Goal: Information Seeking & Learning: Learn about a topic

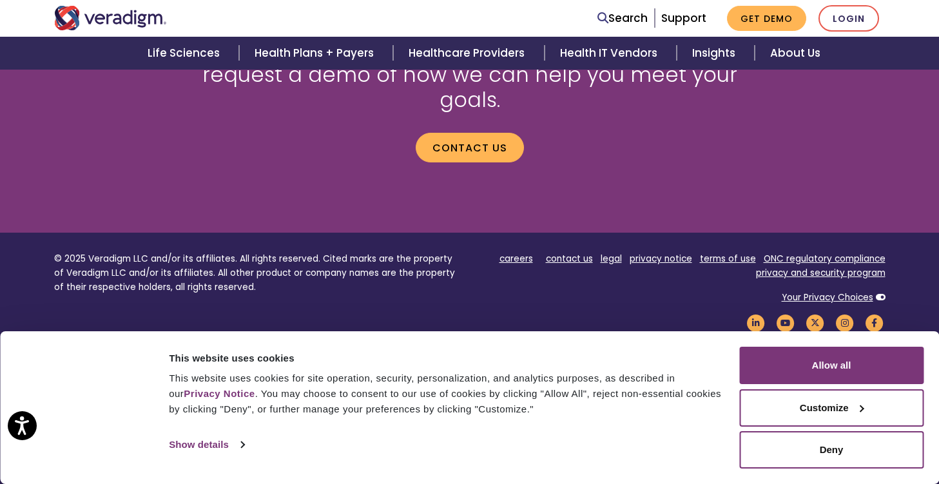
scroll to position [1818, 0]
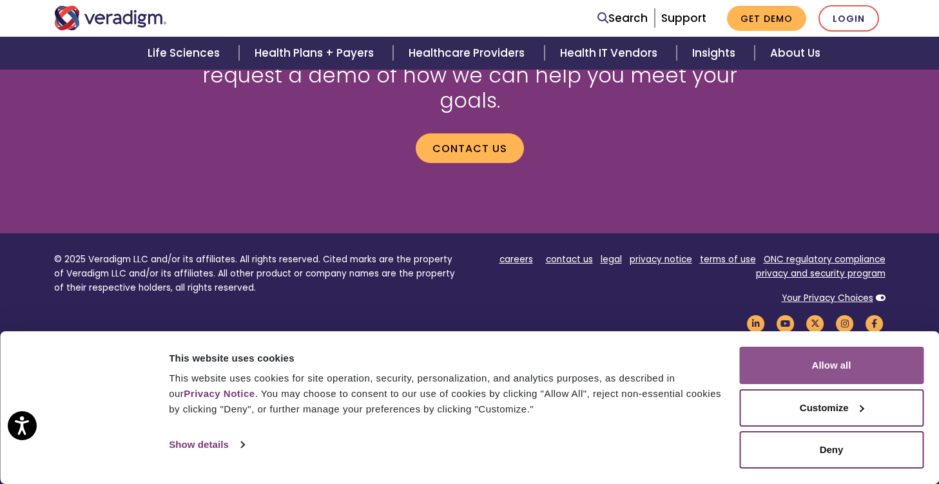
click at [812, 356] on button "Allow all" at bounding box center [832, 365] width 184 height 37
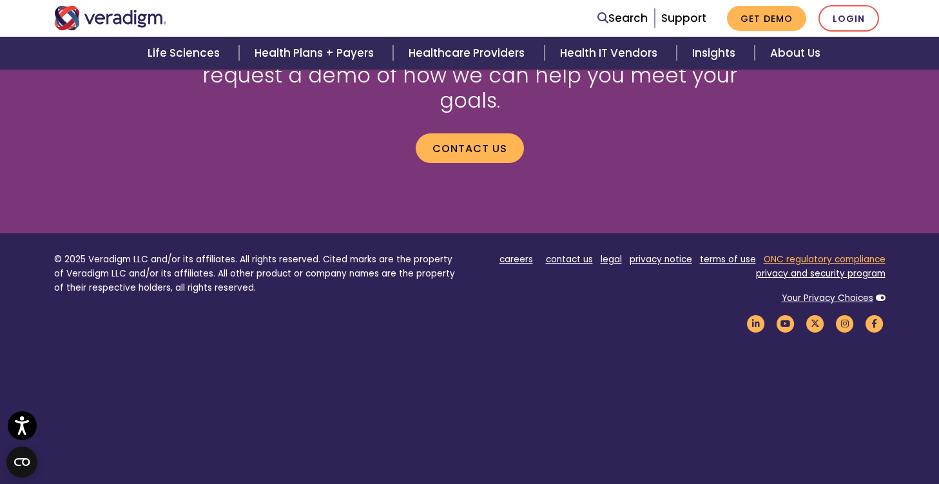
click at [821, 253] on link "ONC regulatory compliance" at bounding box center [825, 259] width 122 height 12
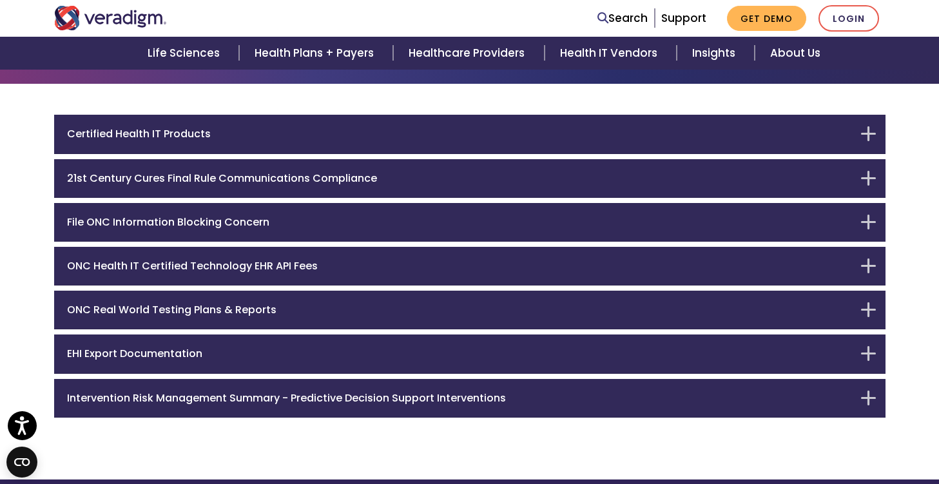
scroll to position [118, 0]
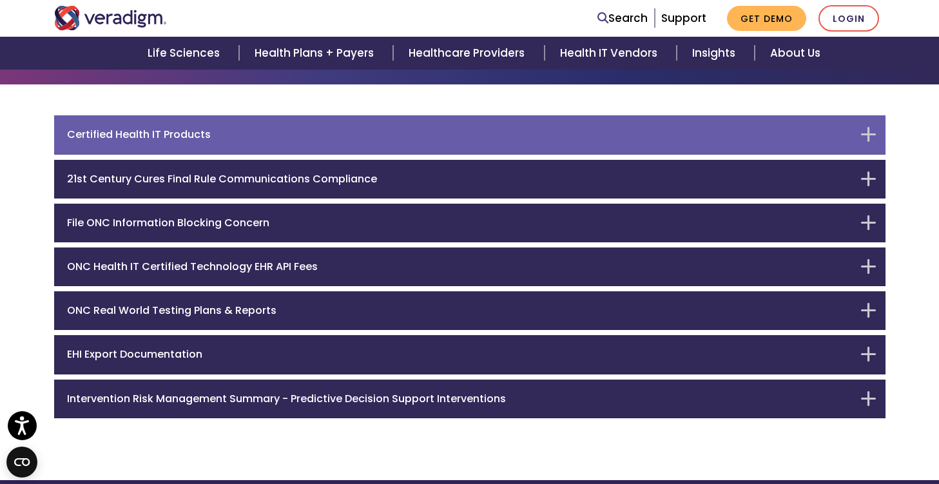
click at [855, 128] on div "Certified Health IT Products" at bounding box center [470, 134] width 832 height 39
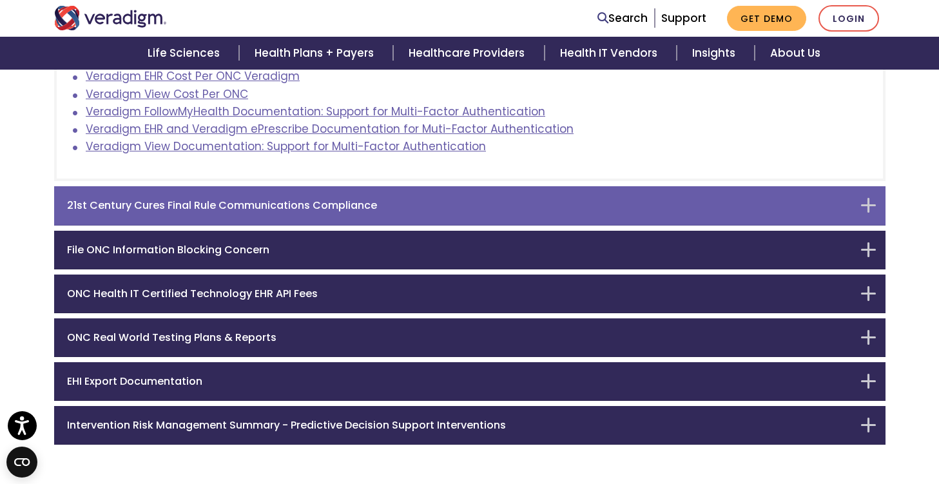
scroll to position [553, 0]
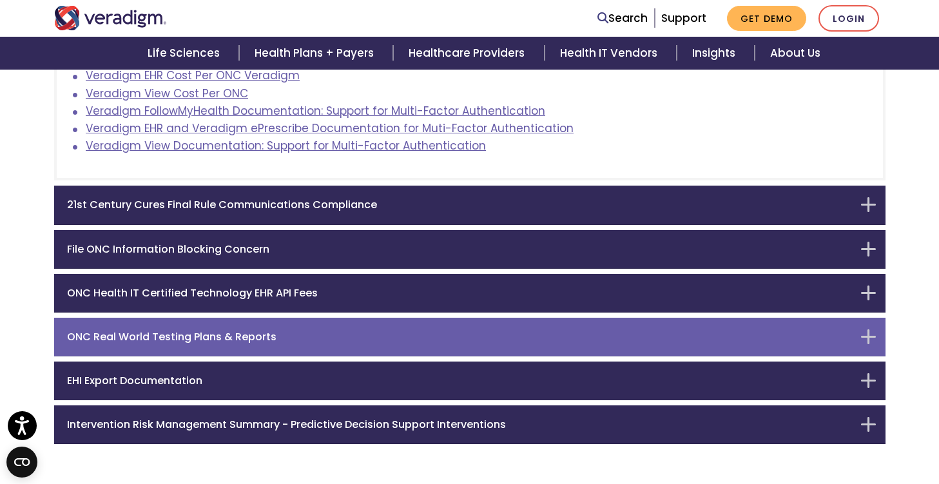
click at [857, 324] on div "ONC Real World Testing Plans & Reports" at bounding box center [470, 337] width 832 height 39
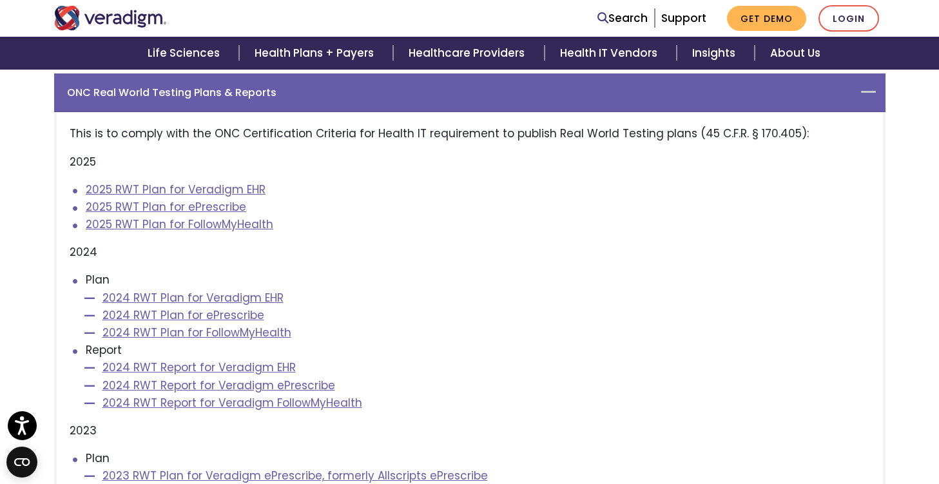
scroll to position [0, 0]
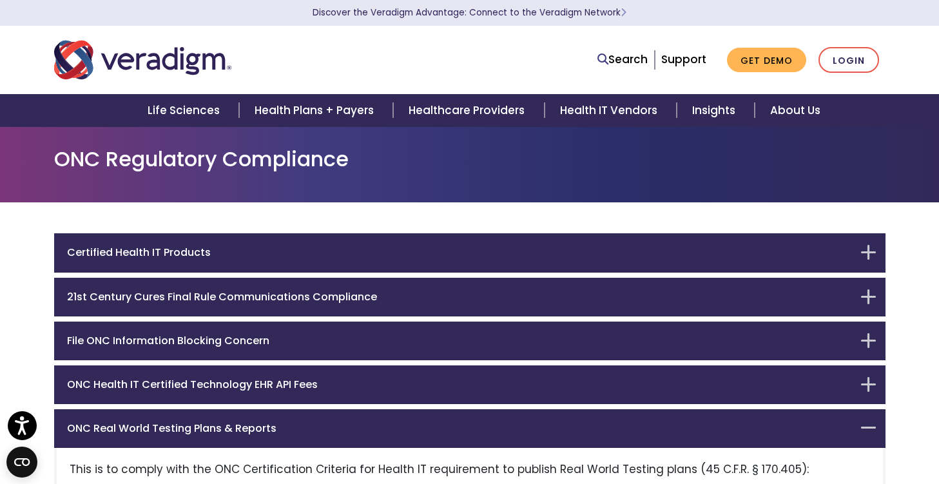
click at [182, 63] on img "Veradigm logo" at bounding box center [142, 60] width 177 height 43
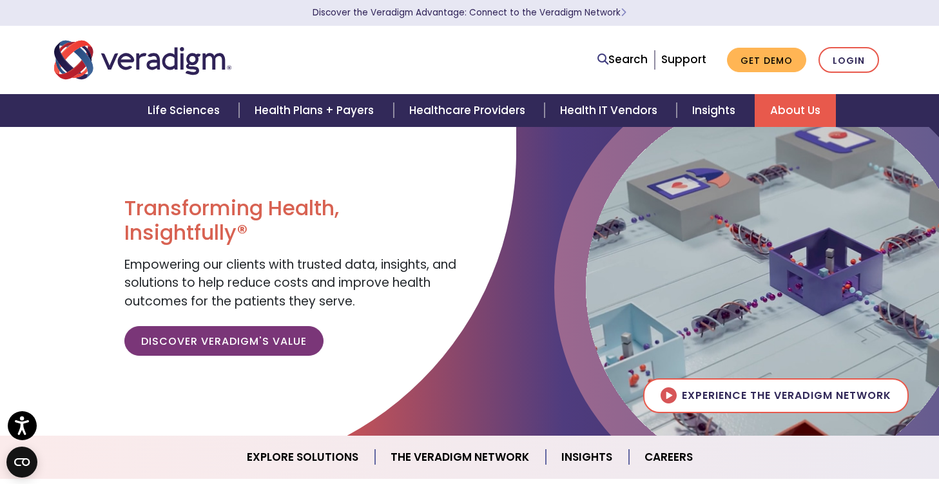
click at [803, 115] on link "About Us" at bounding box center [795, 110] width 81 height 33
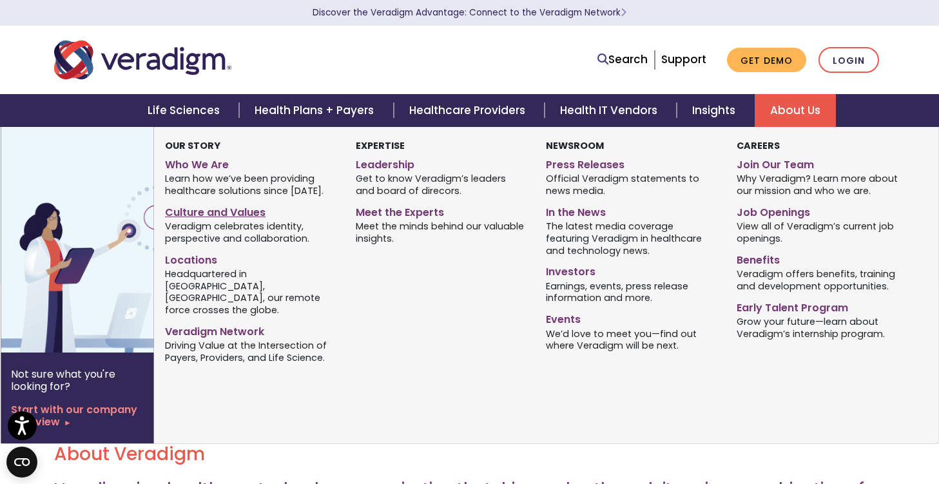
click at [225, 210] on link "Culture and Values" at bounding box center [251, 210] width 172 height 19
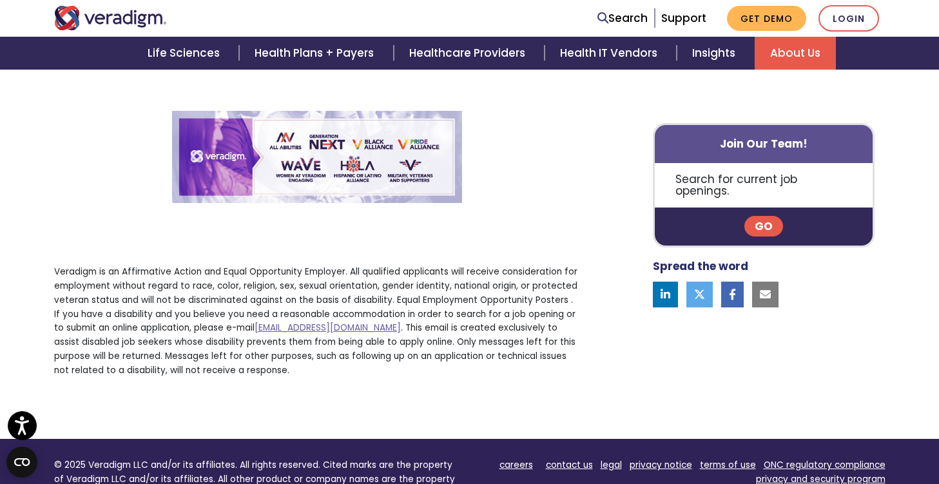
scroll to position [2450, 0]
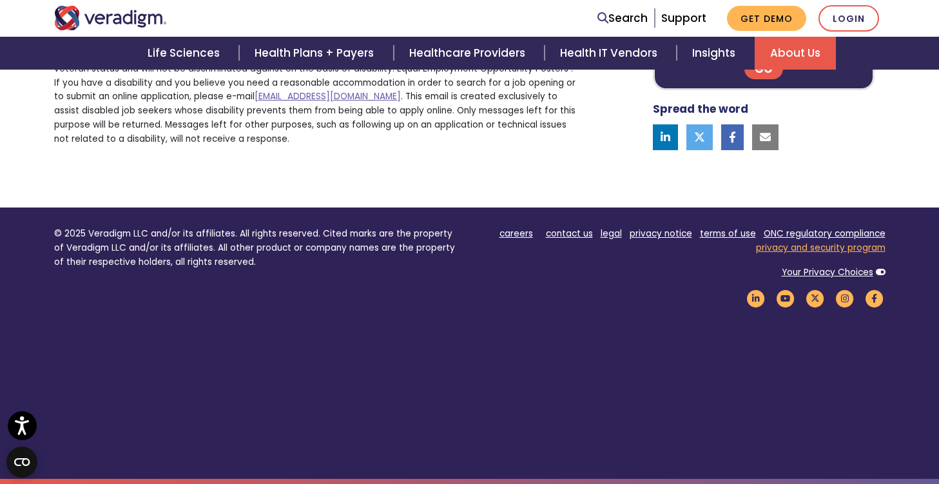
click at [809, 251] on link "privacy and security program" at bounding box center [821, 248] width 130 height 12
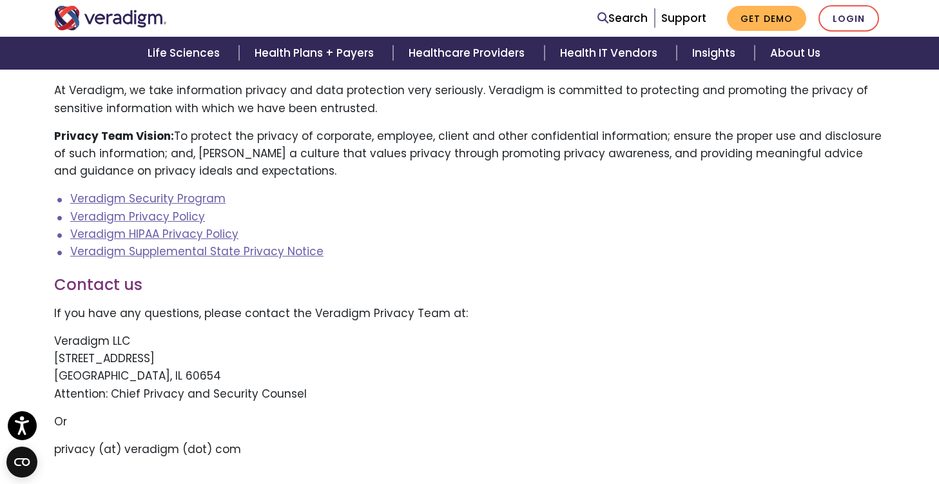
scroll to position [173, 0]
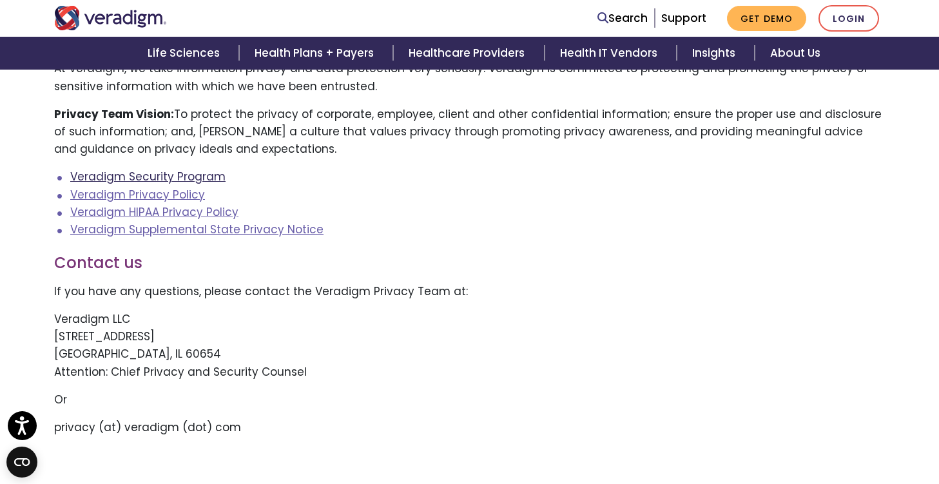
click at [215, 175] on link "Veradigm Security Program" at bounding box center [147, 176] width 155 height 15
